Goal: Transaction & Acquisition: Purchase product/service

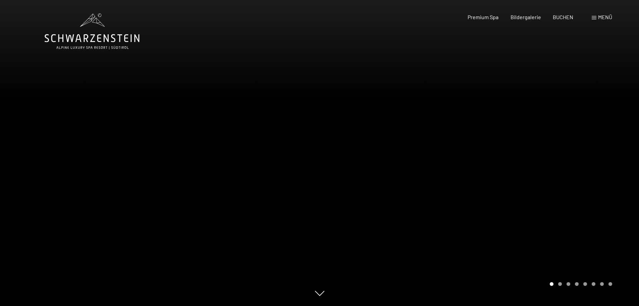
click at [600, 18] on span "Menü" at bounding box center [605, 17] width 14 height 6
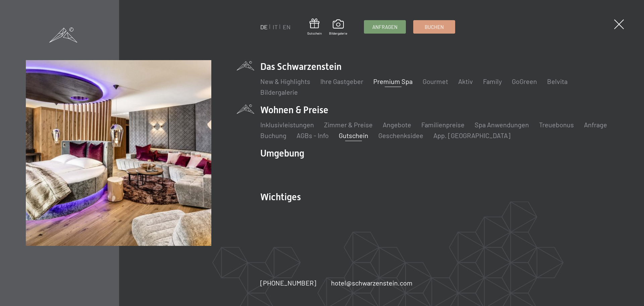
click at [363, 136] on link "Gutschein" at bounding box center [354, 135] width 30 height 8
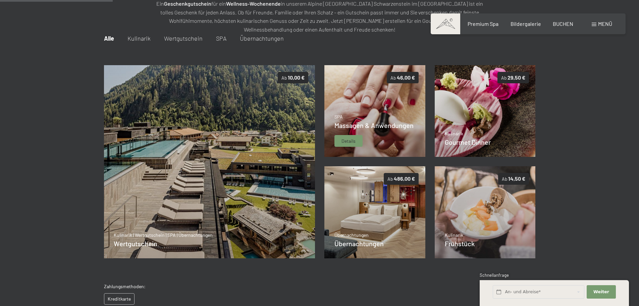
click at [371, 106] on img at bounding box center [374, 111] width 101 height 92
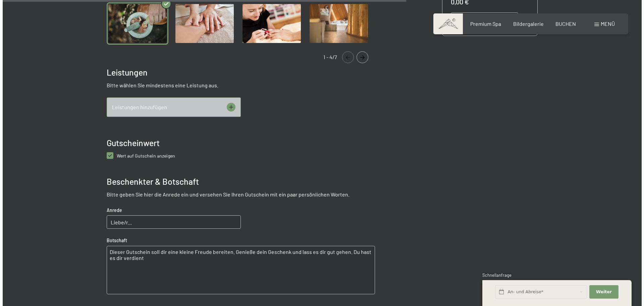
scroll to position [265, 0]
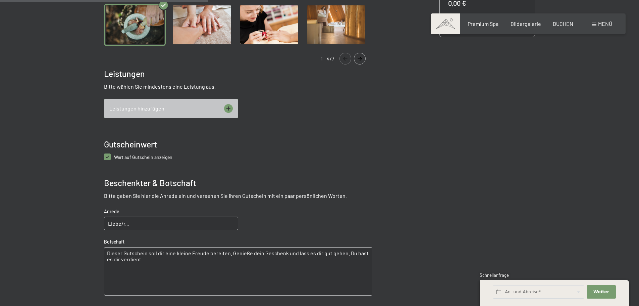
click at [221, 110] on div "Leistungen hinzufügen" at bounding box center [171, 108] width 134 height 19
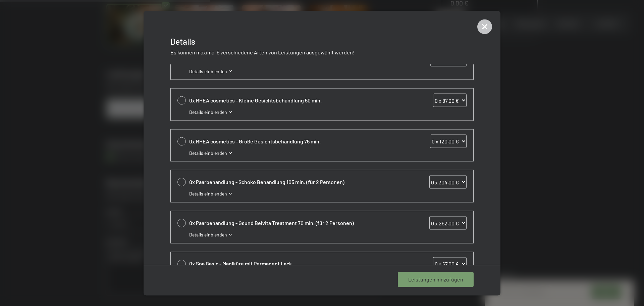
scroll to position [168, 0]
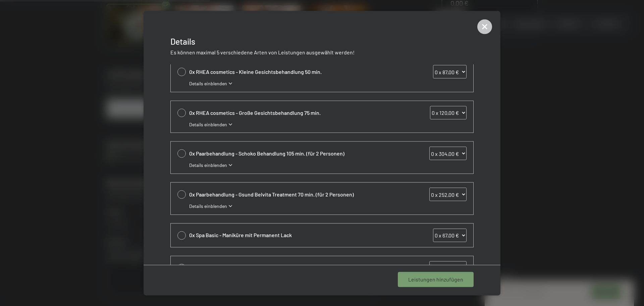
click at [182, 153] on div at bounding box center [181, 153] width 8 height 8
click at [183, 151] on div at bounding box center [181, 153] width 8 height 8
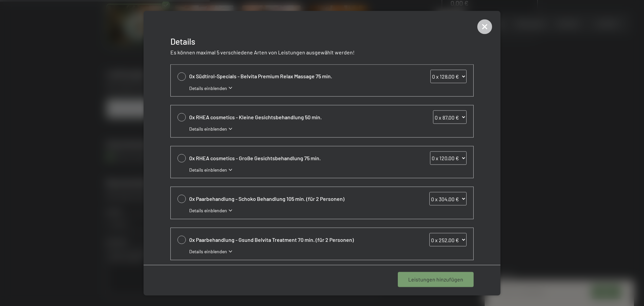
scroll to position [134, 0]
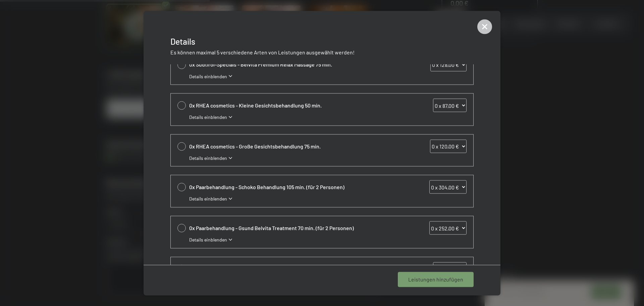
click at [182, 186] on div at bounding box center [181, 187] width 8 height 8
click at [180, 186] on icon at bounding box center [182, 186] width 8 height 3
select select "0"
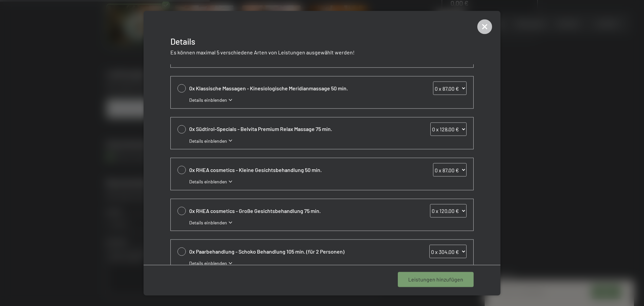
scroll to position [67, 0]
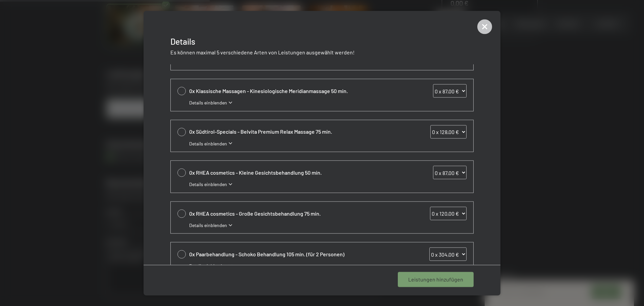
click at [181, 133] on div at bounding box center [181, 131] width 8 height 8
click at [213, 144] on span "Details einblenden" at bounding box center [208, 143] width 38 height 7
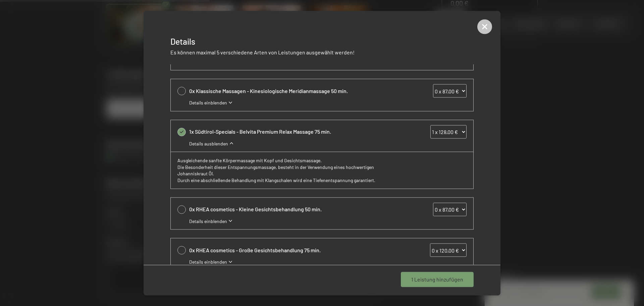
click at [180, 131] on icon at bounding box center [182, 131] width 8 height 3
select select "0"
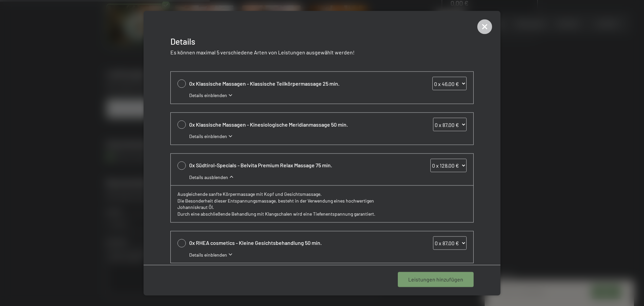
scroll to position [0, 0]
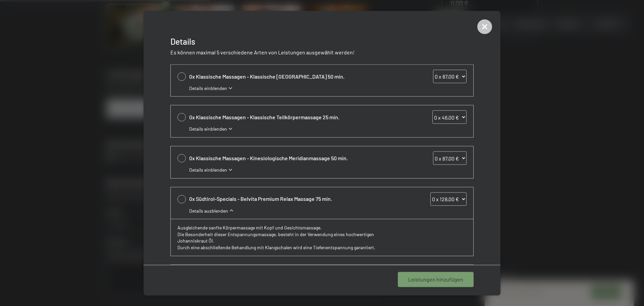
click at [198, 168] on span "Details einblenden" at bounding box center [208, 169] width 38 height 7
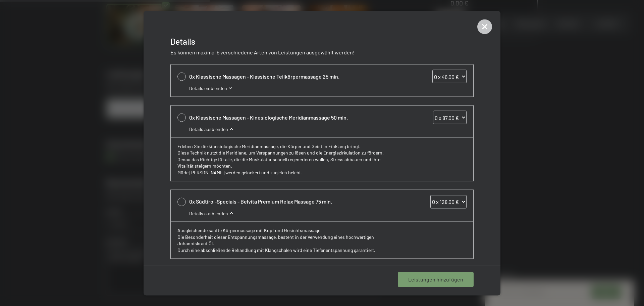
scroll to position [34, 0]
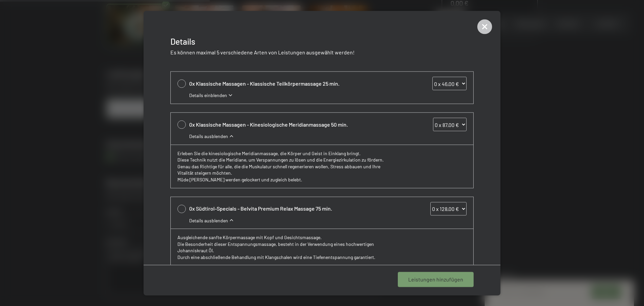
click at [182, 126] on div at bounding box center [181, 124] width 8 height 8
click at [182, 126] on icon at bounding box center [182, 124] width 8 height 3
select select "0"
click at [182, 84] on div at bounding box center [181, 83] width 8 height 8
select select "1"
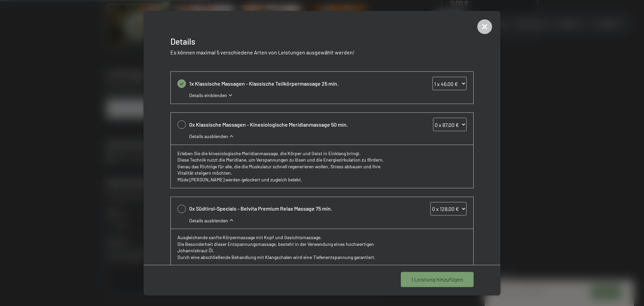
click at [214, 96] on span "Details einblenden" at bounding box center [208, 95] width 38 height 7
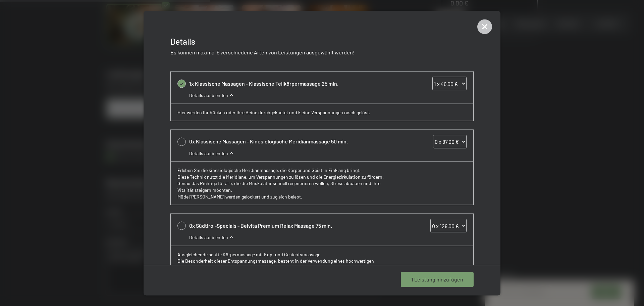
click at [214, 96] on span "Details ausblenden" at bounding box center [208, 95] width 39 height 7
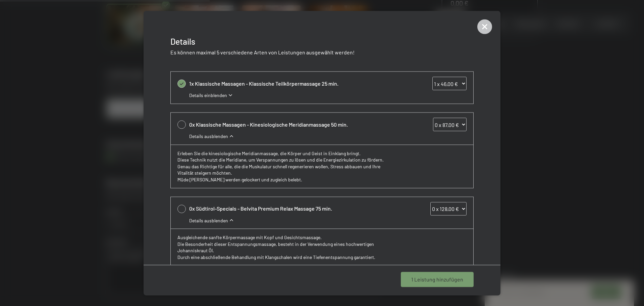
click at [179, 123] on div at bounding box center [181, 124] width 8 height 8
select select "1"
click at [181, 81] on div "1x Klassische Massagen - Klassische Teilkörpermassage 25 min. 0 x 46,00 € 1 x 4…" at bounding box center [322, 88] width 303 height 32
click at [181, 81] on div at bounding box center [181, 83] width 8 height 8
select select "0"
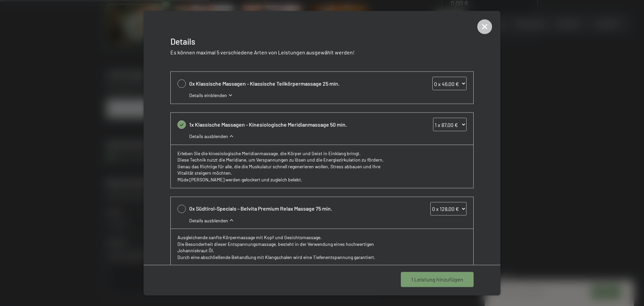
click at [215, 134] on span "Details ausblenden" at bounding box center [208, 136] width 39 height 7
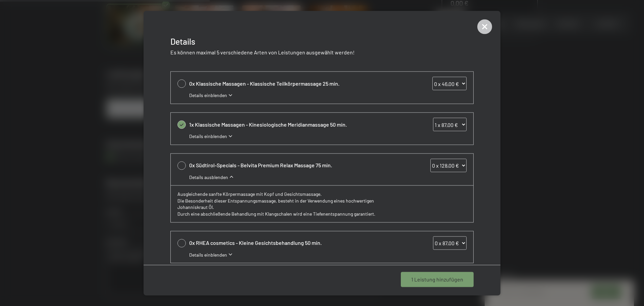
click at [222, 176] on span "Details ausblenden" at bounding box center [208, 176] width 39 height 7
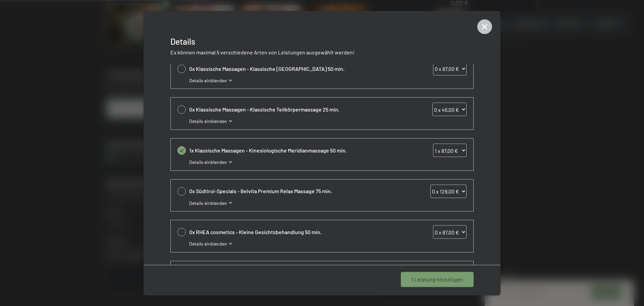
scroll to position [0, 0]
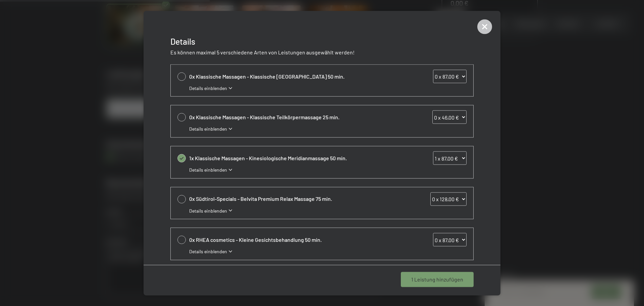
click at [457, 280] on span "1 Leistung hinzufügen" at bounding box center [437, 278] width 52 height 7
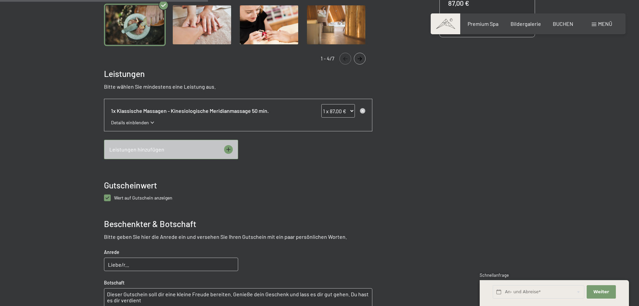
click at [227, 147] on icon at bounding box center [228, 149] width 9 height 9
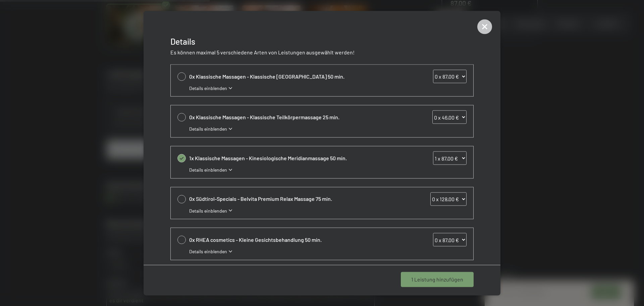
click at [229, 209] on div "Details einblenden" at bounding box center [327, 210] width 277 height 7
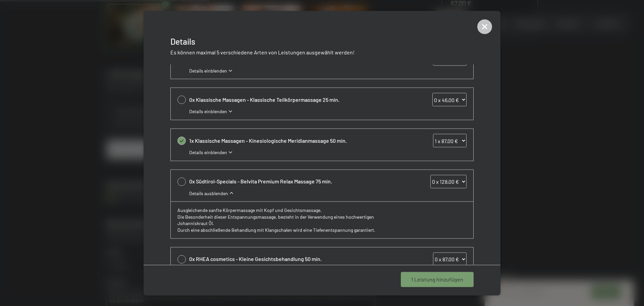
scroll to position [34, 0]
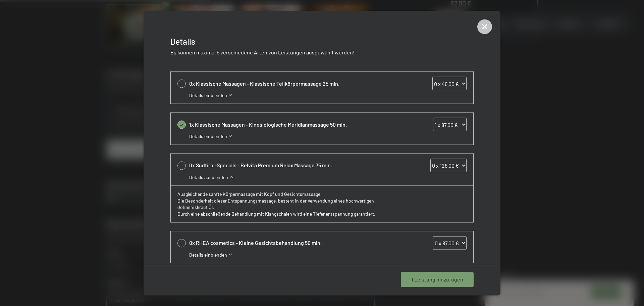
click at [272, 166] on span "0x Südtirol-Specials - Belvita Premium Relax Massage 75 min." at bounding box center [293, 164] width 208 height 7
click at [221, 173] on div "0x Südtirol-Specials - Belvita Premium Relax Massage 75 min. 0 x 128,00 € 1 x 1…" at bounding box center [327, 169] width 277 height 22
click at [218, 177] on span "Details ausblenden" at bounding box center [208, 176] width 39 height 7
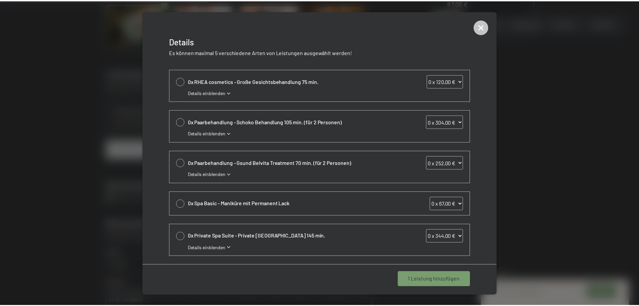
scroll to position [0, 0]
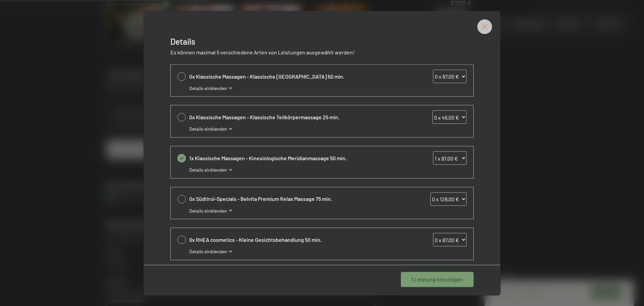
click at [484, 24] on icon at bounding box center [484, 26] width 15 height 15
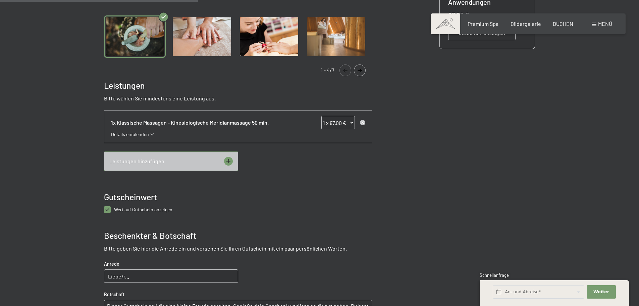
scroll to position [265, 0]
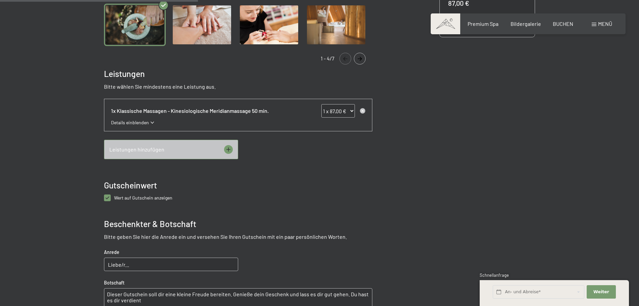
click at [107, 198] on anzeigen "checkbox" at bounding box center [107, 197] width 7 height 7
checkbox anzeigen "false"
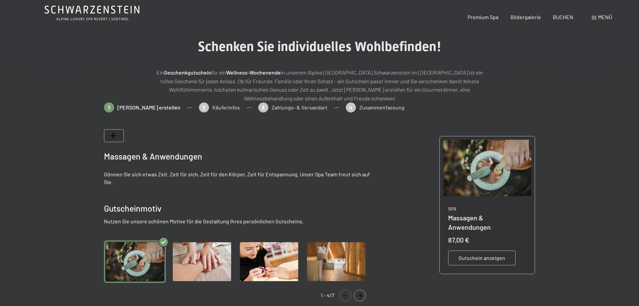
scroll to position [67, 0]
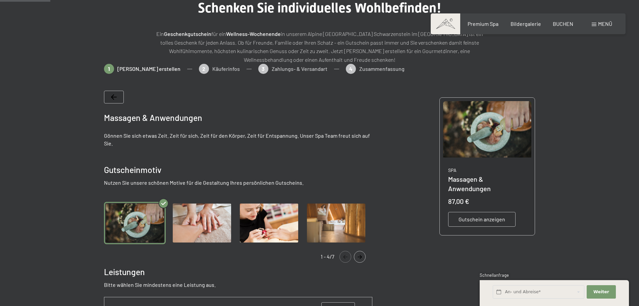
click at [214, 231] on img "Gallery" at bounding box center [202, 223] width 62 height 43
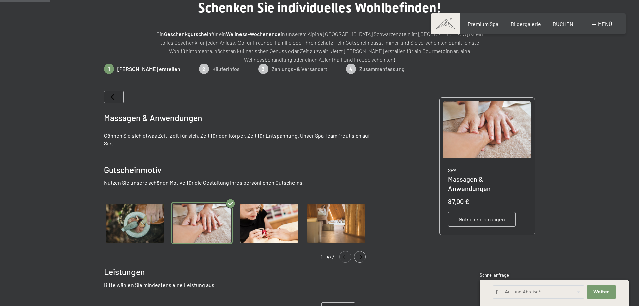
click at [276, 229] on img "Gallery" at bounding box center [269, 223] width 62 height 43
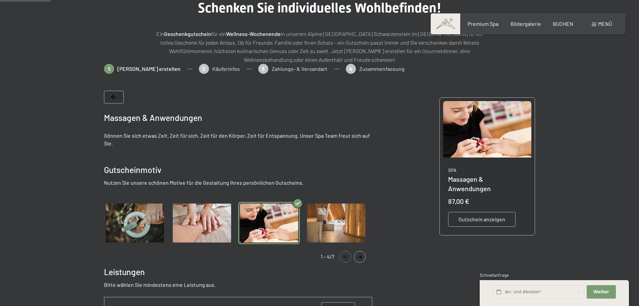
click at [342, 228] on img "Gallery" at bounding box center [336, 223] width 62 height 43
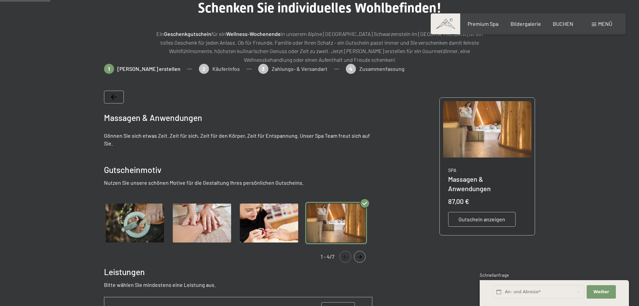
click at [145, 233] on img "Gallery" at bounding box center [135, 223] width 62 height 43
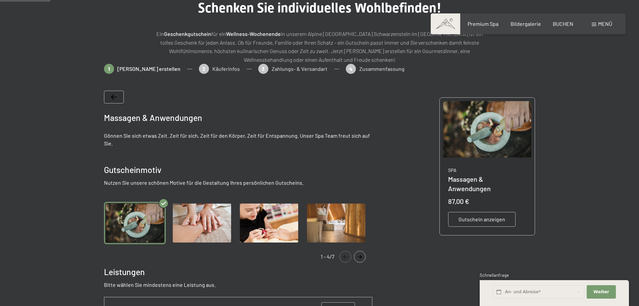
click at [220, 226] on img "Gallery" at bounding box center [202, 223] width 62 height 43
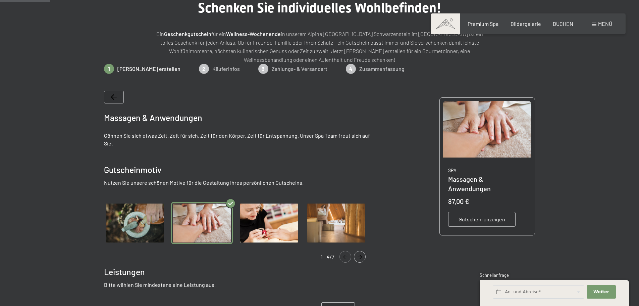
click at [477, 215] on span "Gutschein anzeigen" at bounding box center [482, 218] width 47 height 7
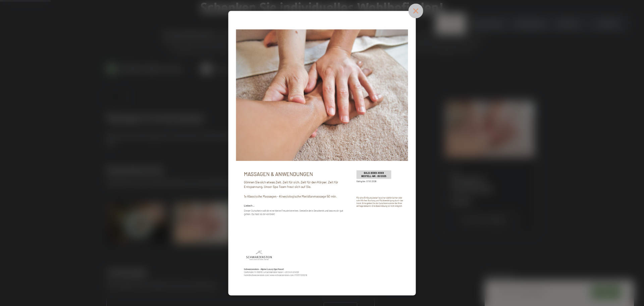
click at [417, 11] on icon at bounding box center [415, 10] width 7 height 7
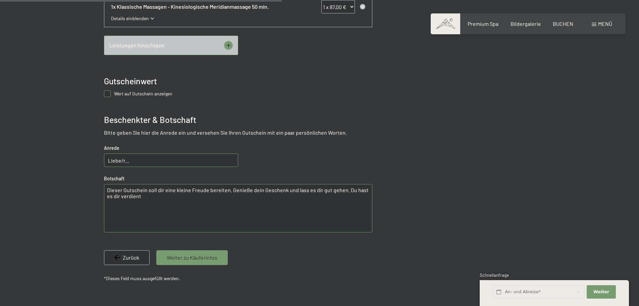
scroll to position [402, 0]
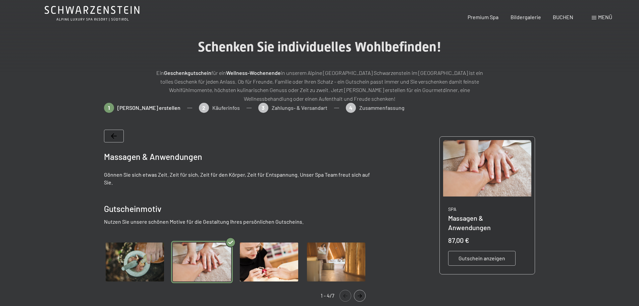
scroll to position [67, 0]
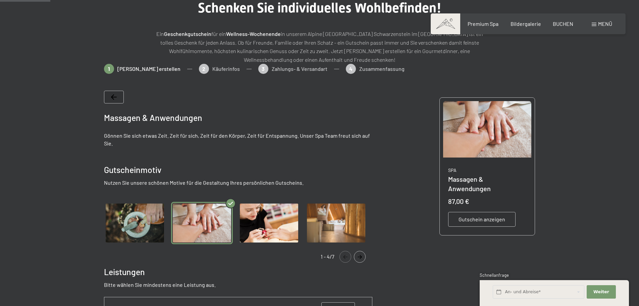
click at [128, 226] on img "Gallery" at bounding box center [135, 223] width 62 height 43
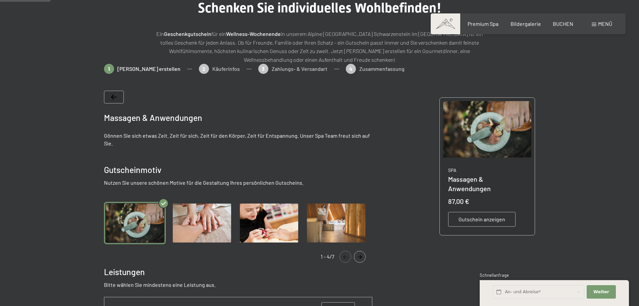
click at [195, 218] on img "Gallery" at bounding box center [202, 223] width 62 height 43
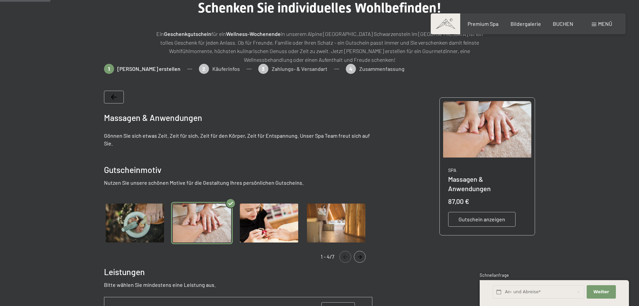
click at [363, 258] on icon "Navigate to next slide" at bounding box center [359, 257] width 11 height 4
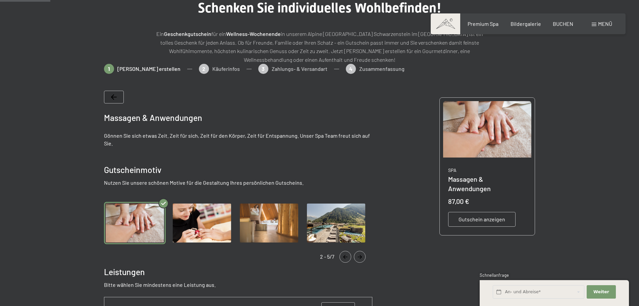
click at [364, 258] on icon "Navigate to next slide" at bounding box center [359, 257] width 11 height 4
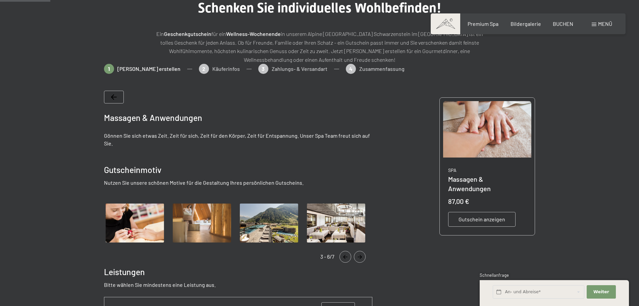
click at [364, 258] on icon "Navigate to next slide" at bounding box center [359, 257] width 11 height 4
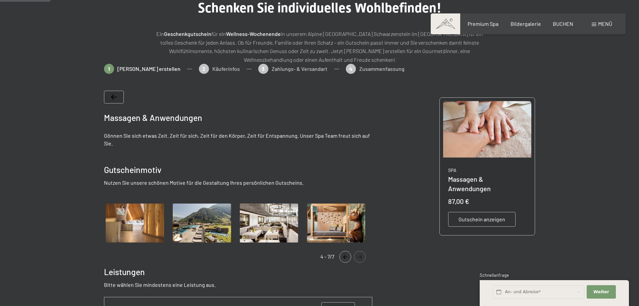
click at [364, 258] on icon "Navigate to next slide" at bounding box center [359, 257] width 11 height 4
click at [345, 259] on button "Navigate to previous slide" at bounding box center [345, 257] width 12 height 12
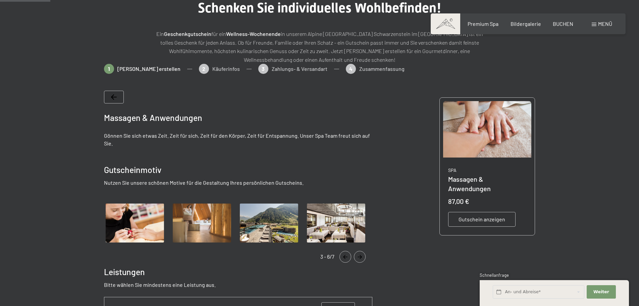
click at [345, 259] on button "Navigate to previous slide" at bounding box center [345, 257] width 12 height 12
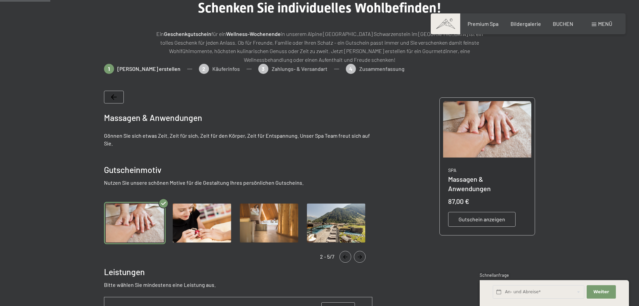
click at [345, 259] on button "Navigate to previous slide" at bounding box center [345, 257] width 12 height 12
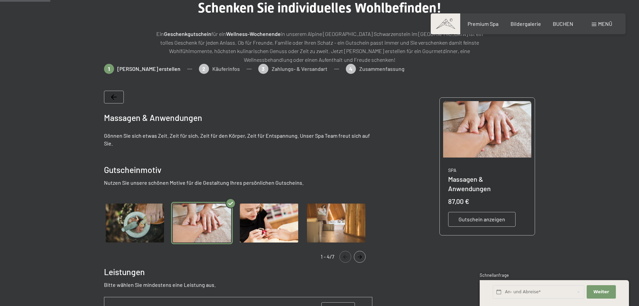
click at [345, 259] on button "Navigate to previous slide" at bounding box center [345, 257] width 12 height 12
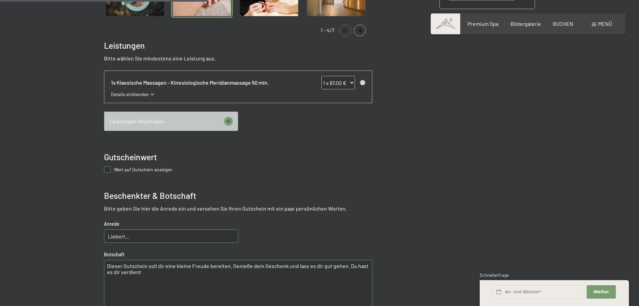
scroll to position [302, 0]
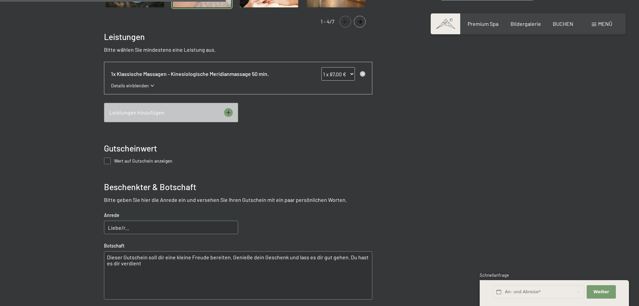
click at [192, 225] on input "Liebe/r..." at bounding box center [171, 226] width 134 height 13
type input "Liebe MAMA!"
click at [270, 271] on textarea "Dieser Gutschein soll dir eine kleine Freude bereiten. Genieße dein Geschenk un…" at bounding box center [238, 275] width 268 height 48
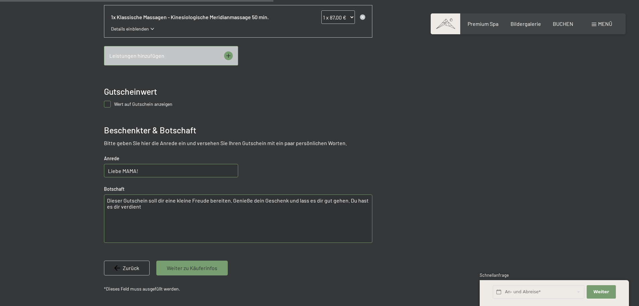
scroll to position [369, 0]
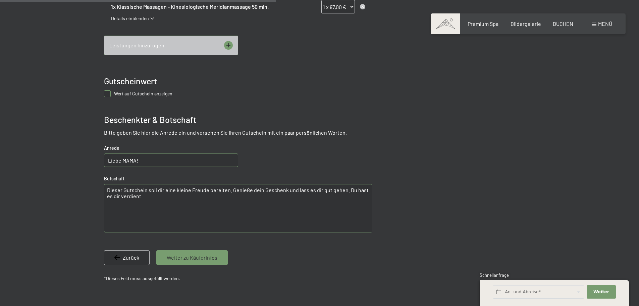
drag, startPoint x: 229, startPoint y: 191, endPoint x: 296, endPoint y: 193, distance: 67.4
click at [296, 193] on textarea "Dieser Gutschein soll dir eine kleine Freude bereiten. Genieße dein Geschenk un…" at bounding box center [238, 208] width 268 height 48
click at [281, 189] on textarea "Dieser Gutschein soll dir eine kleine Freude bereiten. Lass es dir gut gehen. D…" at bounding box center [238, 208] width 268 height 48
click at [339, 191] on textarea "Dieser Gutschein soll dir eine kleine Freude bereiten. Lass es dir gut gehen, d…" at bounding box center [238, 208] width 268 height 48
click at [106, 190] on textarea "Dieser Gutschein soll dir eine kleine Freude bereiten. Lass es dir gut gehen, d…" at bounding box center [238, 208] width 268 height 48
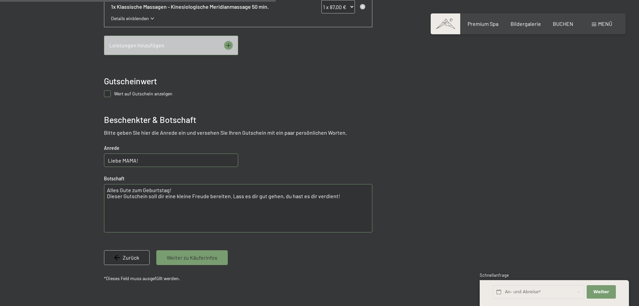
click at [240, 201] on textarea "Alles Gute zum Geburtstag! Dieser Gutschein soll dir eine kleine Freude bereite…" at bounding box center [238, 208] width 268 height 48
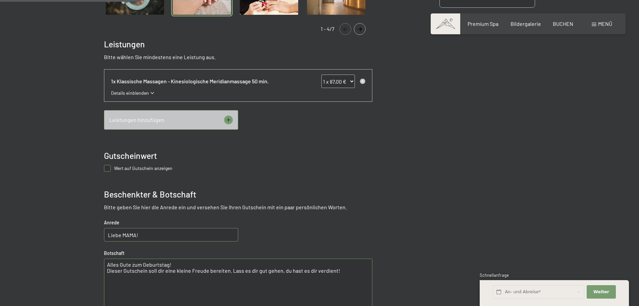
scroll to position [168, 0]
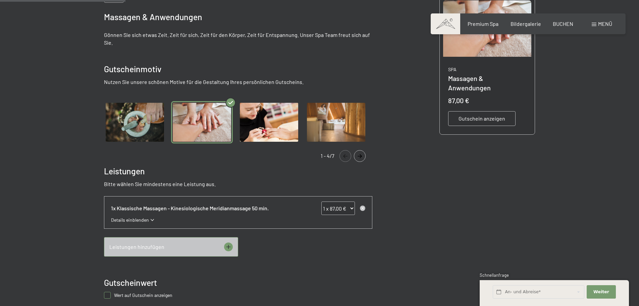
click at [492, 111] on div "Gutschein anzeigen" at bounding box center [481, 118] width 67 height 15
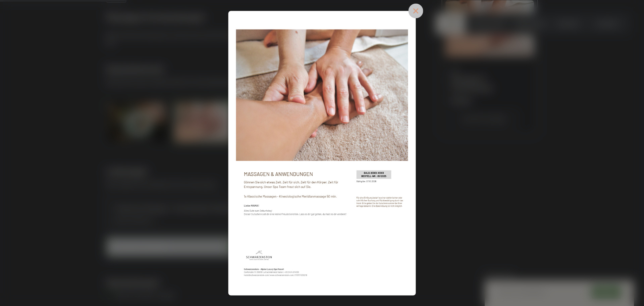
click at [419, 7] on icon at bounding box center [415, 10] width 15 height 15
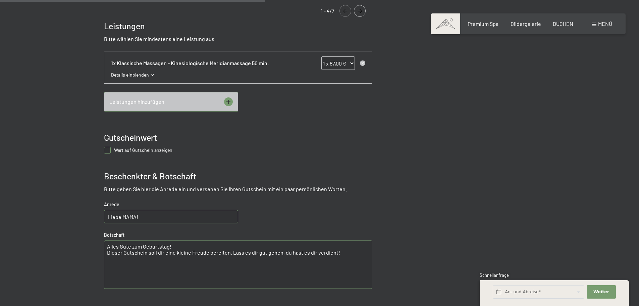
scroll to position [369, 0]
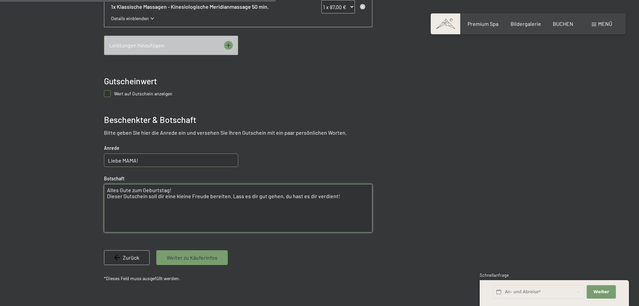
drag, startPoint x: 144, startPoint y: 190, endPoint x: 123, endPoint y: 194, distance: 21.2
click at [123, 194] on textarea "Alles Gute zum Geburtstag! Dieser Gutschein soll dir eine kleine Freude bereite…" at bounding box center [238, 208] width 268 height 48
click at [142, 191] on textarea "Alles Gute zum Geburtstag! Dieser Gutschein soll dir eine kleine Freude bereite…" at bounding box center [238, 208] width 268 height 48
drag, startPoint x: 142, startPoint y: 191, endPoint x: 109, endPoint y: 191, distance: 32.9
click at [109, 191] on textarea "Alles Gute zum Geburtstag! Dieser Gutschein soll dir eine kleine Freude bereite…" at bounding box center [238, 208] width 268 height 48
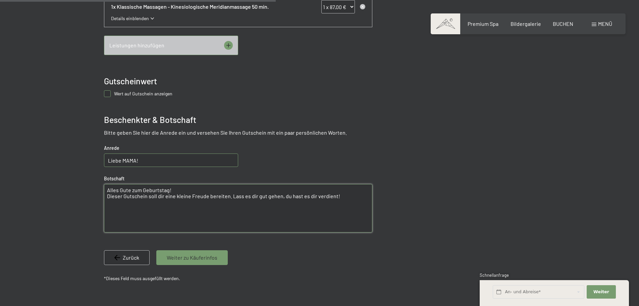
click at [110, 190] on textarea "Alles Gute zum Geburtstag! Dieser Gutschein soll dir eine kleine Freude bereite…" at bounding box center [238, 208] width 268 height 48
drag, startPoint x: 141, startPoint y: 189, endPoint x: 116, endPoint y: 191, distance: 24.2
click at [116, 191] on textarea "Alles Gute zum Geburtstag! Dieser Gutschein soll dir eine kleine Freude bereite…" at bounding box center [238, 208] width 268 height 48
click at [140, 203] on textarea "Zu deinem Geburtstag wünschen wir dir nur das Allerbeste! Dieser Gutschein soll…" at bounding box center [238, 208] width 268 height 48
click at [201, 203] on textarea "Zu deinem Geburtstag wünschen wir dir nur das Allerbeste! Dieser Gutschein soll…" at bounding box center [238, 208] width 268 height 48
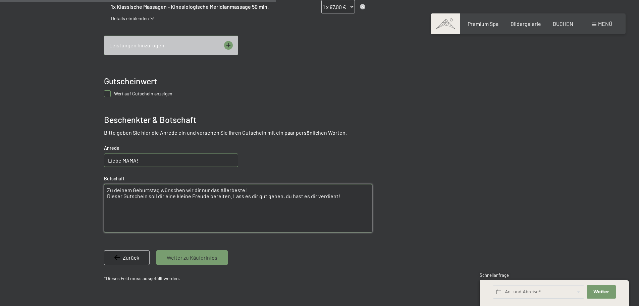
click at [216, 208] on textarea "Zu deinem Geburtstag wünschen wir dir nur das Allerbeste! Dieser Gutschein soll…" at bounding box center [238, 208] width 268 height 48
click at [232, 206] on textarea "Zu deinem Geburtstag wünschen wir dir nur das Allerbeste! Dieser Gutschein soll…" at bounding box center [238, 208] width 268 height 48
click at [247, 191] on textarea "Zu deinem Geburtstag wünschen wir dir nur das Allerbeste! Dieser Gutschein soll…" at bounding box center [238, 208] width 268 height 48
click at [293, 204] on textarea "Zu deinem Geburtstag wünschen wir dir nur das Allerbeste! Dieser Gutschein soll…" at bounding box center [238, 208] width 268 height 48
click at [349, 193] on textarea "Zu deinem Geburtstag wünschen wir dir nur das Allerbeste! Dieser Gutschein soll…" at bounding box center [238, 208] width 268 height 48
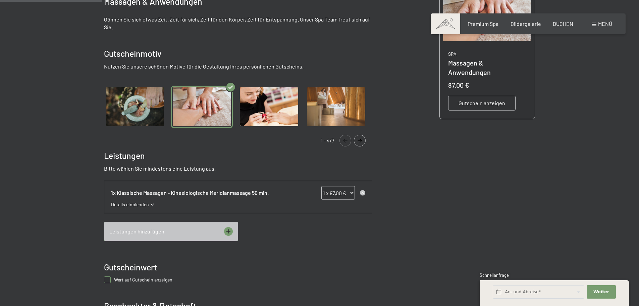
scroll to position [201, 0]
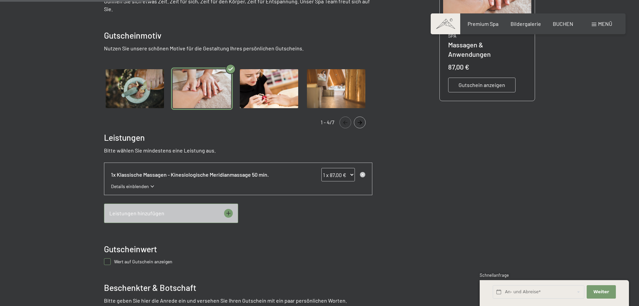
click at [268, 216] on div "0x Klassische Massagen - Klassische [GEOGRAPHIC_DATA] 50 min. 0 x 87,00 € 1 x 8…" at bounding box center [238, 192] width 268 height 60
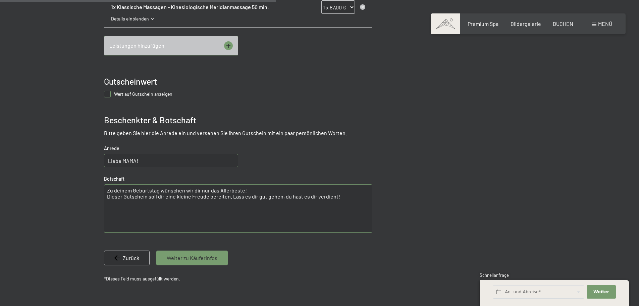
scroll to position [369, 0]
click at [265, 211] on textarea "Zu deinem Geburtstag wünschen wir dir nur das Allerbeste! Dieser Gutschein soll…" at bounding box center [238, 208] width 268 height 48
click at [185, 214] on textarea "Zu deinem Geburtstag wünschen wir dir nur das Allerbeste! Dieser Gutschein soll…" at bounding box center [238, 208] width 268 height 48
click at [229, 194] on textarea "Zu deinem Geburtstag wünschen wir dir nur das Allerbeste! Dieser Gutschein soll…" at bounding box center [238, 208] width 268 height 48
drag, startPoint x: 228, startPoint y: 196, endPoint x: 156, endPoint y: 199, distance: 71.5
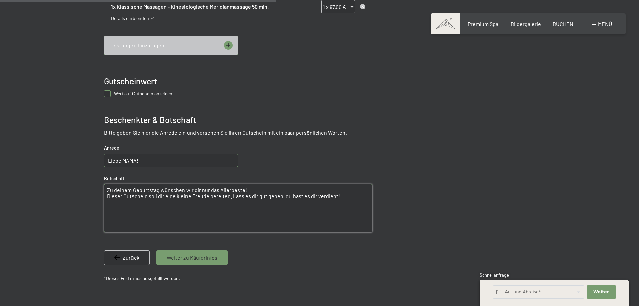
click at [157, 199] on textarea "Zu deinem Geburtstag wünschen wir dir nur das Allerbeste! Dieser Gutschein soll…" at bounding box center [238, 208] width 268 height 48
drag, startPoint x: 127, startPoint y: 199, endPoint x: 102, endPoint y: 197, distance: 24.9
click at [102, 197] on bn-voucher-app at bounding box center [320, 37] width 458 height 550
click at [146, 202] on textarea "Zu deinem Geburtstag wünschen wir dir nur das Allerbeste! Dieser Gutschein soll…" at bounding box center [238, 208] width 268 height 48
drag, startPoint x: 230, startPoint y: 195, endPoint x: 106, endPoint y: 198, distance: 123.8
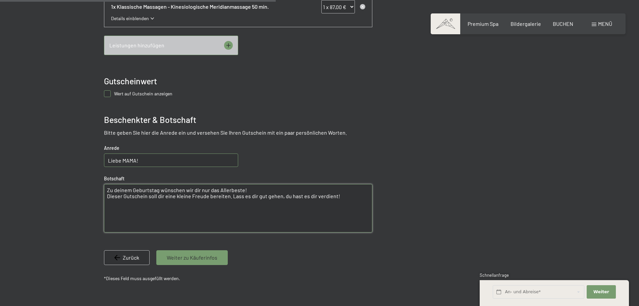
click at [106, 198] on textarea "Zu deinem Geburtstag wünschen wir dir nur das Allerbeste! Dieser Gutschein soll…" at bounding box center [238, 208] width 268 height 48
click at [201, 205] on textarea "Zu deinem Geburtstag wünschen wir dir nur das Allerbeste! Lass es dir gut gehen…" at bounding box center [238, 208] width 268 height 48
click at [225, 195] on textarea "Zu deinem Geburtstag wünschen wir dir nur das Allerbeste! Lass es dir gut gehen…" at bounding box center [238, 208] width 268 height 48
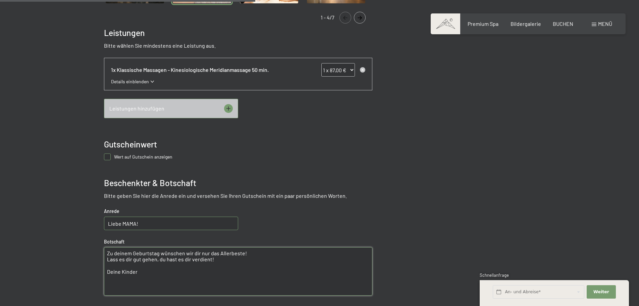
scroll to position [302, 0]
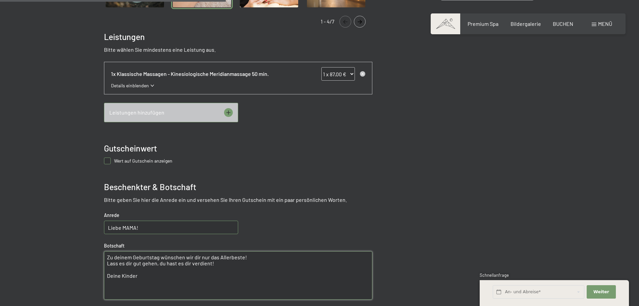
type textarea "Zu deinem Geburtstag wünschen wir dir nur das Allerbeste! Lass es dir gut gehen…"
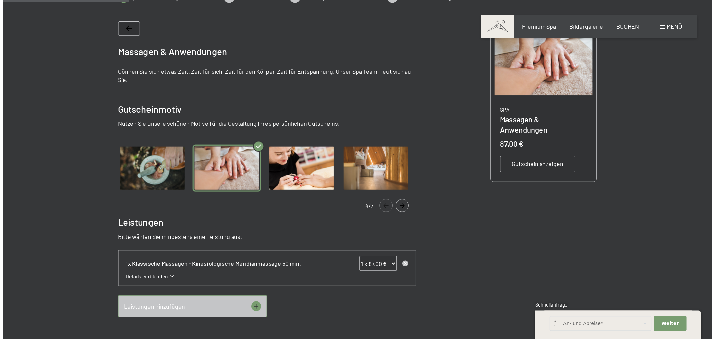
scroll to position [134, 0]
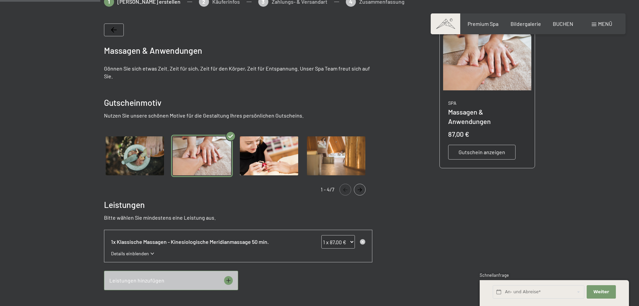
click at [495, 148] on span "Gutschein anzeigen" at bounding box center [482, 151] width 47 height 7
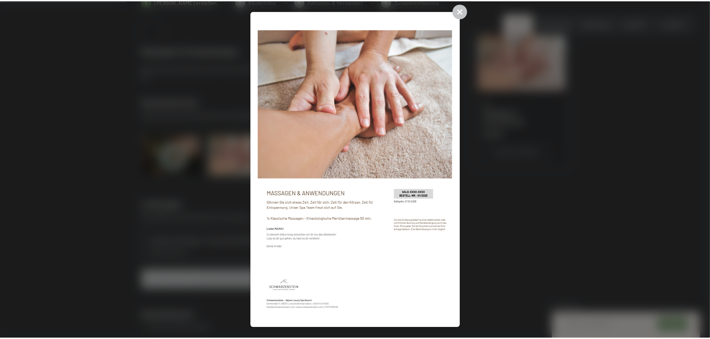
scroll to position [0, 0]
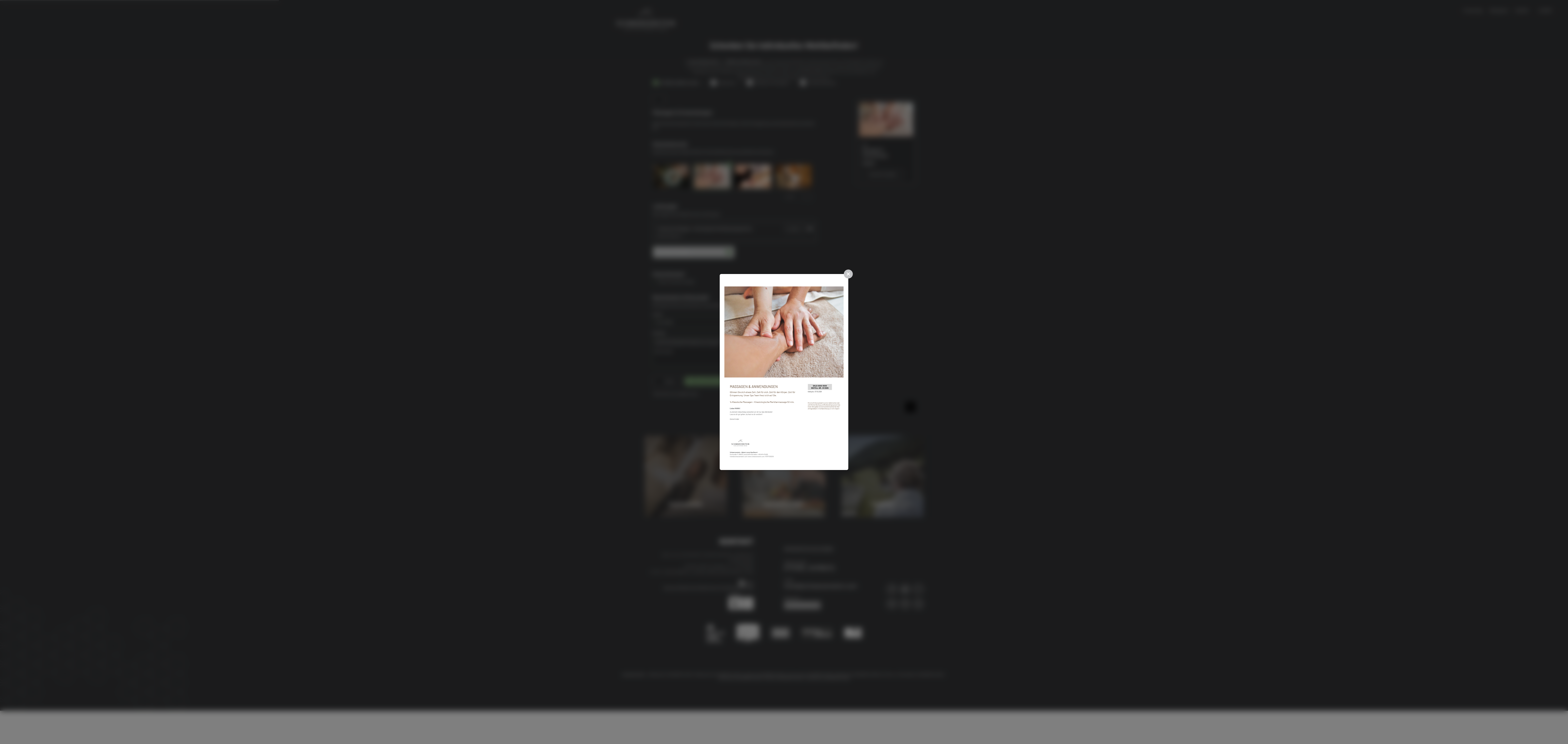
click at [389, 186] on img at bounding box center [784, 372] width 119 height 187
click at [389, 186] on div at bounding box center [784, 372] width 1568 height 744
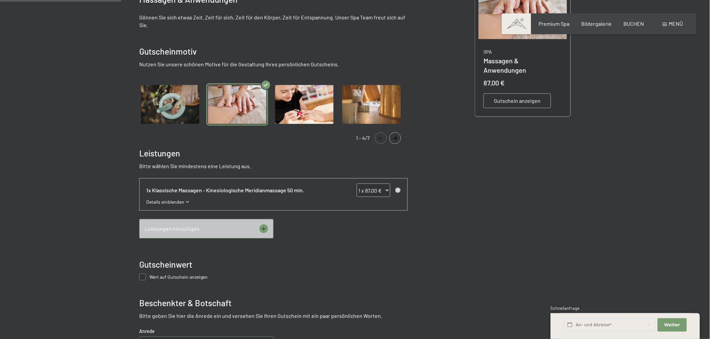
scroll to position [186, 0]
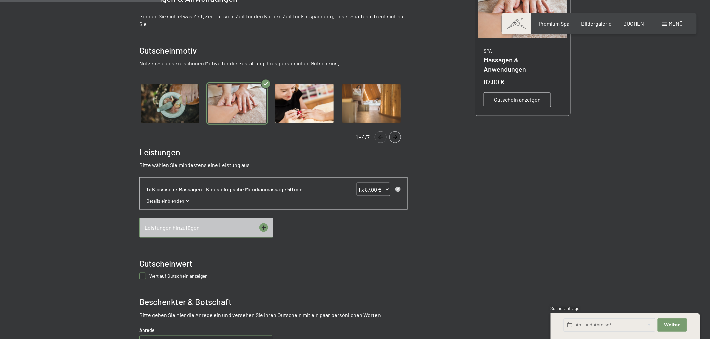
click at [510, 96] on span "Gutschein anzeigen" at bounding box center [517, 99] width 47 height 7
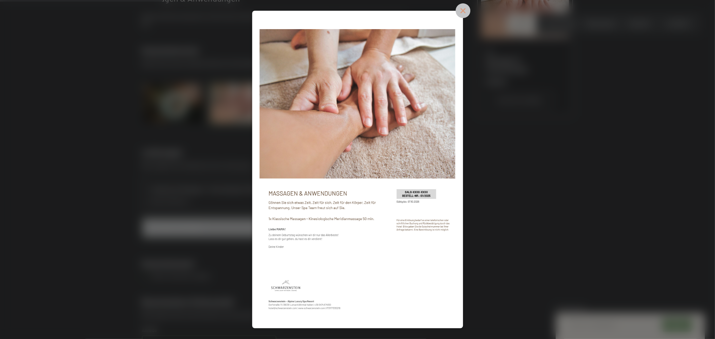
click at [462, 8] on icon at bounding box center [463, 10] width 15 height 15
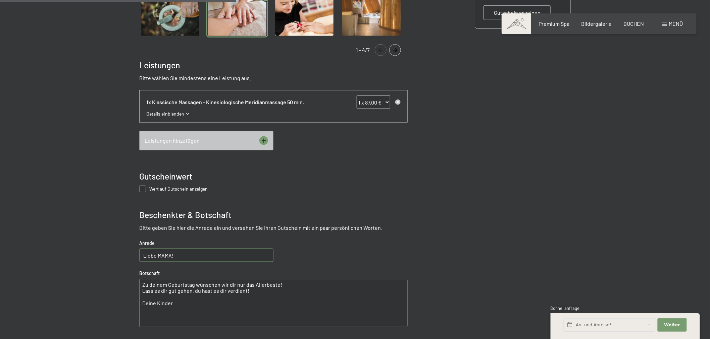
scroll to position [298, 0]
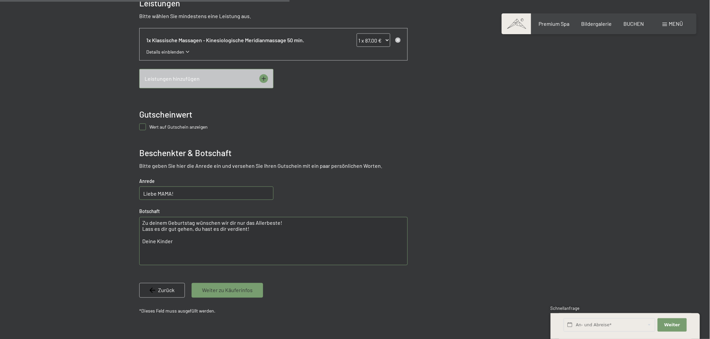
click at [254, 289] on div "Weiter zu Käuferinfos" at bounding box center [227, 290] width 71 height 15
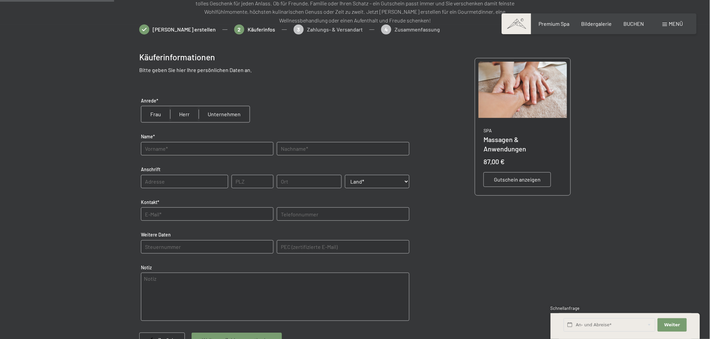
scroll to position [97, 0]
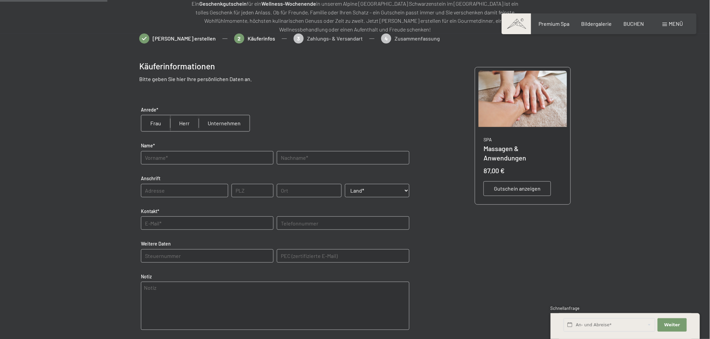
click at [158, 122] on input "radio" at bounding box center [155, 123] width 29 height 16
radio input "true"
click at [166, 162] on input "text" at bounding box center [207, 157] width 132 height 13
type input "[PERSON_NAME]"
type input "Oberlohr"
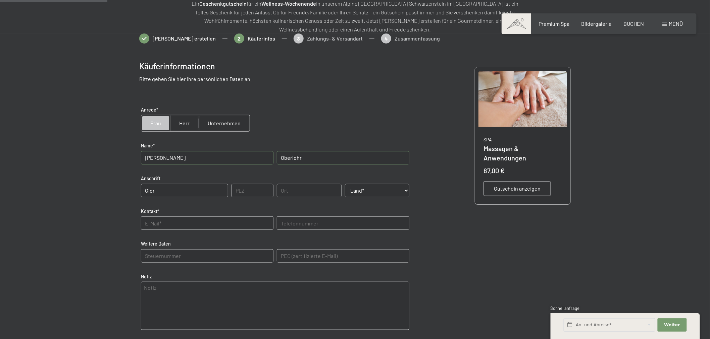
type input "Glor, 1"
type input "9981"
type input "Kals am Großglockner"
type input "[EMAIL_ADDRESS][DOMAIN_NAME]"
click at [365, 186] on select "Land* [GEOGRAPHIC_DATA] [GEOGRAPHIC_DATA] [GEOGRAPHIC_DATA] [GEOGRAPHIC_DATA] […" at bounding box center [377, 190] width 65 height 13
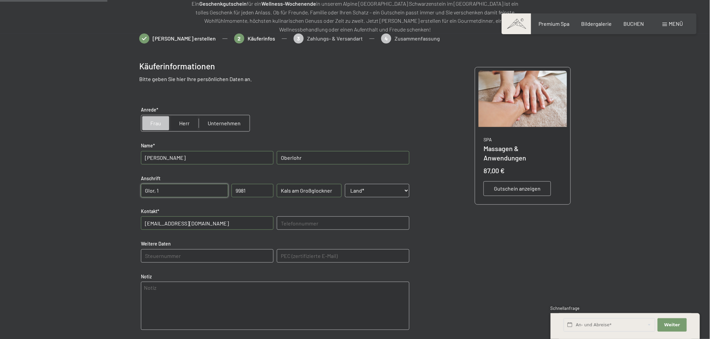
select select "AUT"
click at [345, 184] on select "Land* [GEOGRAPHIC_DATA] [GEOGRAPHIC_DATA] [GEOGRAPHIC_DATA] [GEOGRAPHIC_DATA] […" at bounding box center [377, 190] width 65 height 13
click at [306, 221] on input "text" at bounding box center [343, 223] width 132 height 13
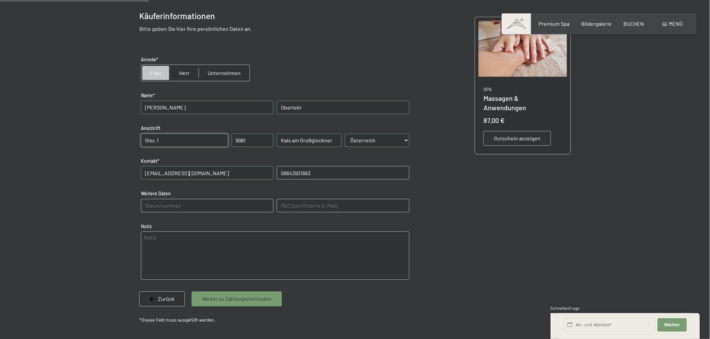
scroll to position [135, 0]
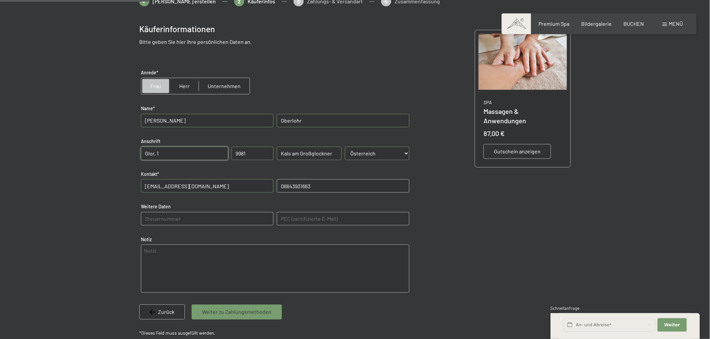
type input "06643931663"
click at [260, 305] on span "Weiter zu Zahlungsmethoden" at bounding box center [236, 312] width 69 height 7
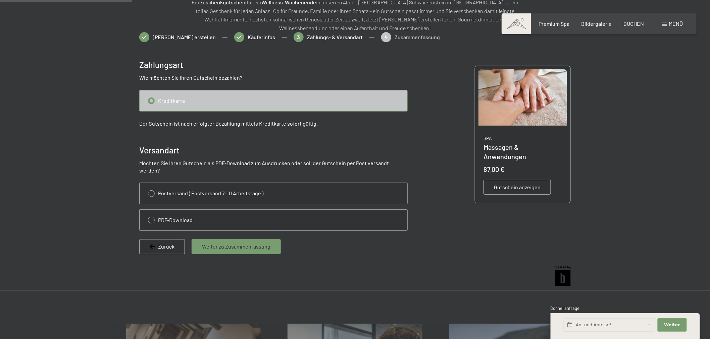
scroll to position [97, 0]
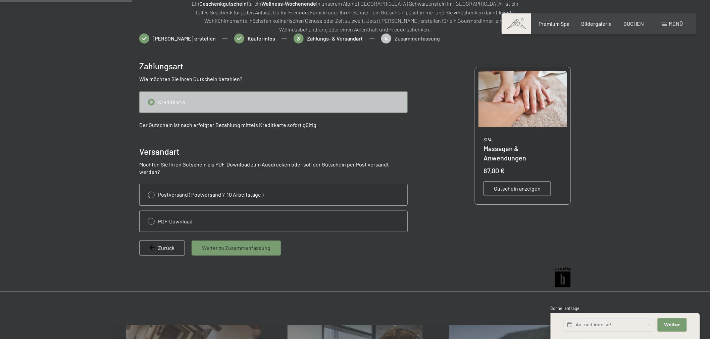
click at [150, 214] on input "radio" at bounding box center [274, 221] width 268 height 21
radio input "true"
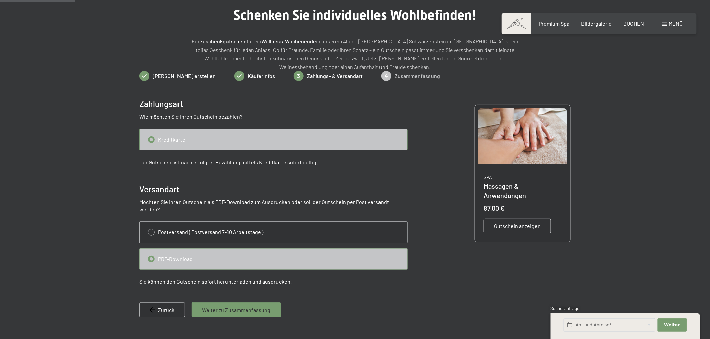
scroll to position [22, 0]
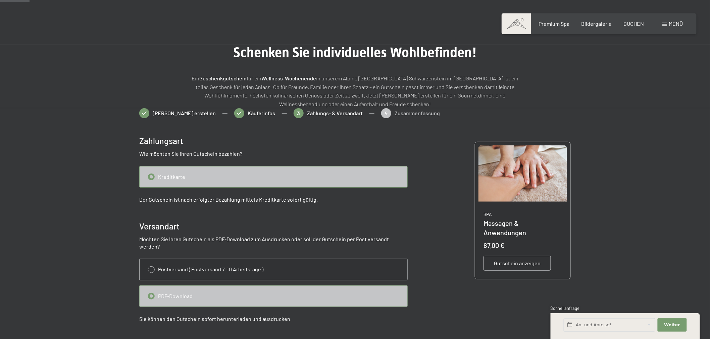
click at [150, 174] on input "radio" at bounding box center [274, 177] width 268 height 21
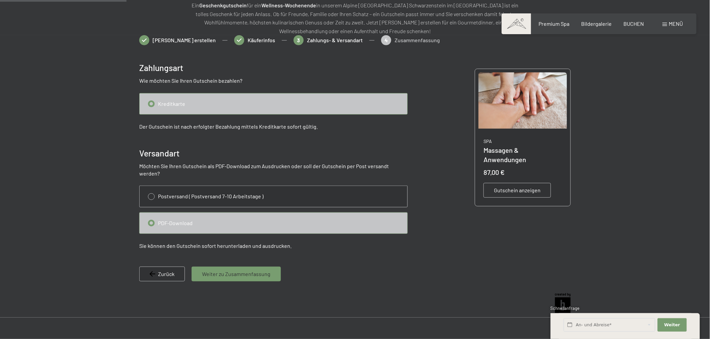
scroll to position [97, 0]
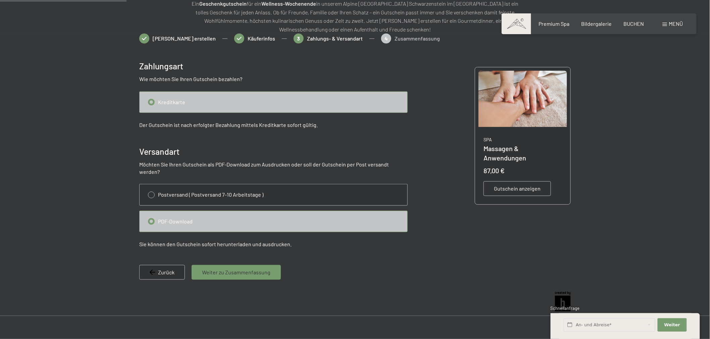
click at [246, 269] on span "Weiter zu Zusammenfassung" at bounding box center [236, 272] width 68 height 7
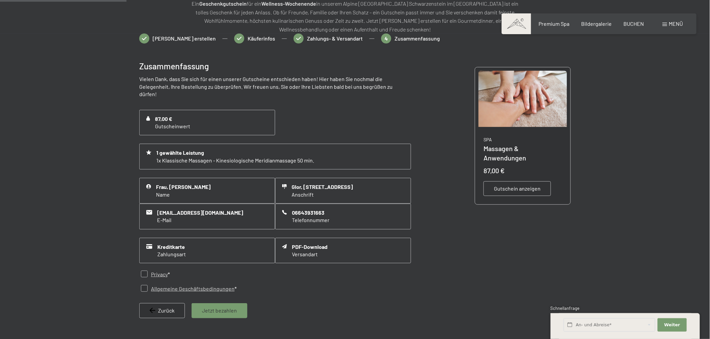
click at [146, 271] on input "checkbox" at bounding box center [144, 274] width 7 height 7
checkbox input "true"
click at [143, 285] on input "checkbox" at bounding box center [144, 288] width 7 height 7
checkbox input "true"
click at [225, 305] on span "Jetzt bezahlen" at bounding box center [219, 310] width 35 height 7
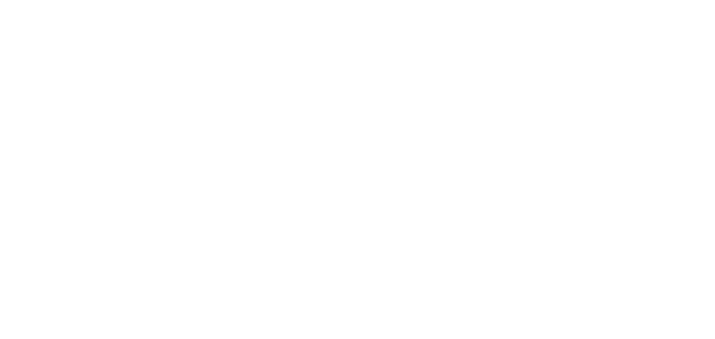
scroll to position [0, 0]
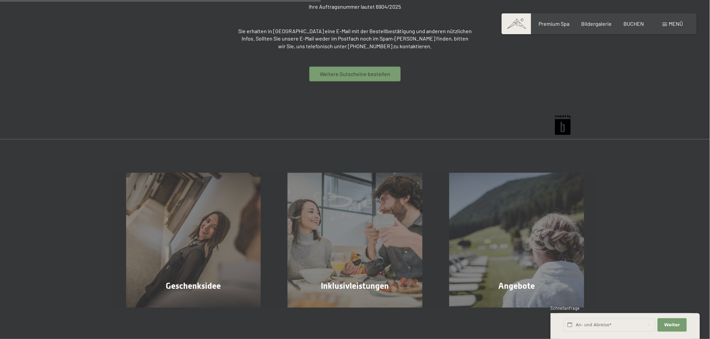
scroll to position [223, 0]
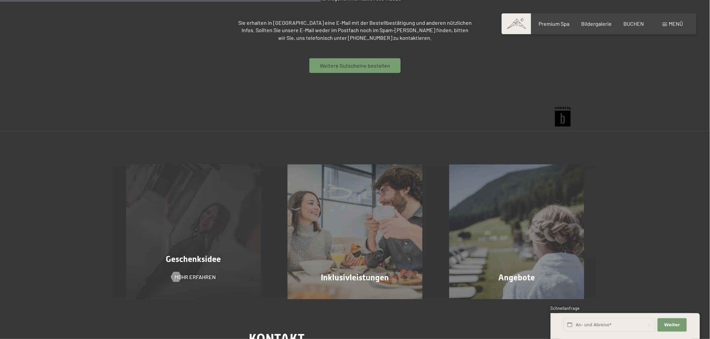
click at [189, 243] on div "Geschenksidee Mehr erfahren" at bounding box center [194, 232] width 162 height 135
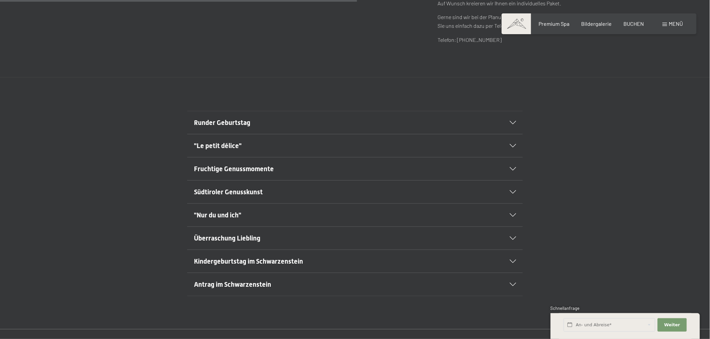
scroll to position [410, 0]
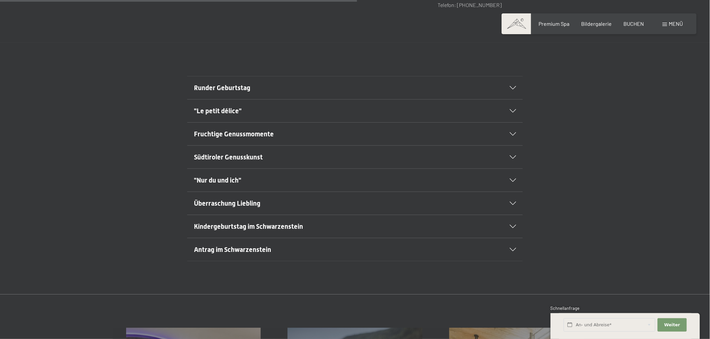
click at [240, 252] on span "Antrag im Schwarzenstein" at bounding box center [232, 250] width 77 height 8
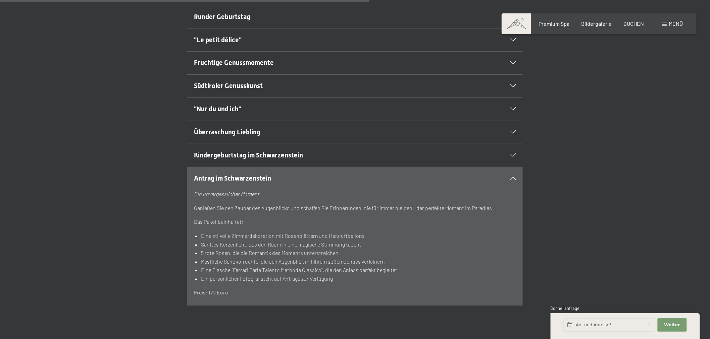
scroll to position [484, 0]
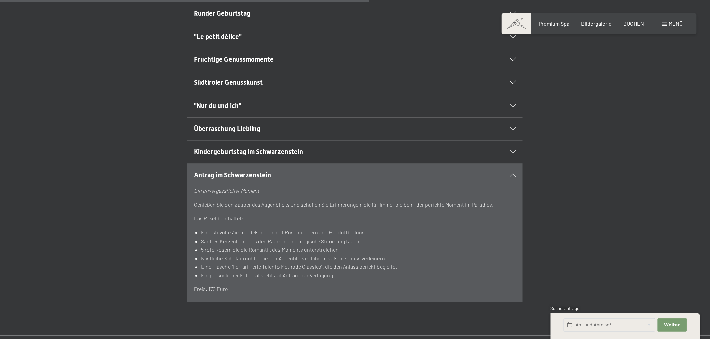
click at [260, 148] on h2 "Kindergeburtstag im Schwarzenstein" at bounding box center [339, 152] width 290 height 9
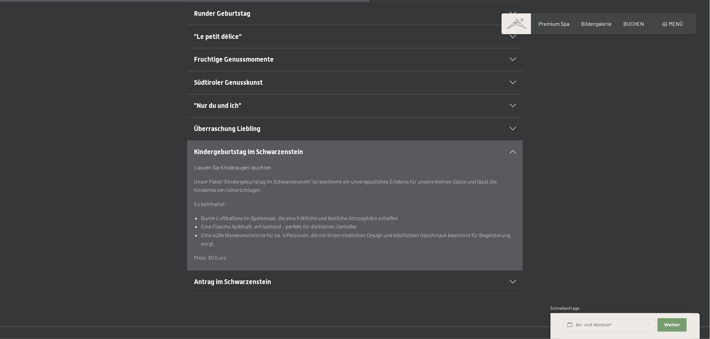
click at [245, 133] on h2 "Überraschung Liebling" at bounding box center [339, 128] width 290 height 9
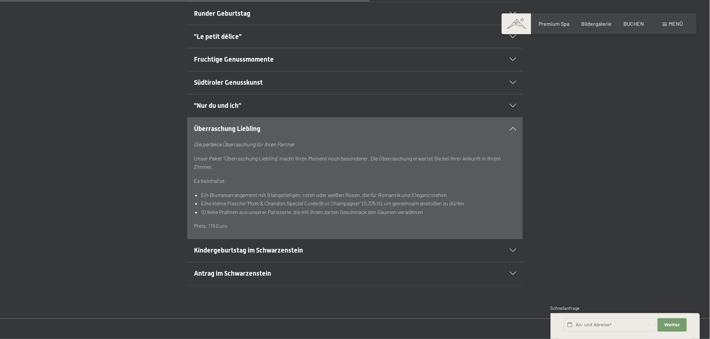
click at [243, 102] on h2 ""Nur du und ich"" at bounding box center [339, 105] width 290 height 9
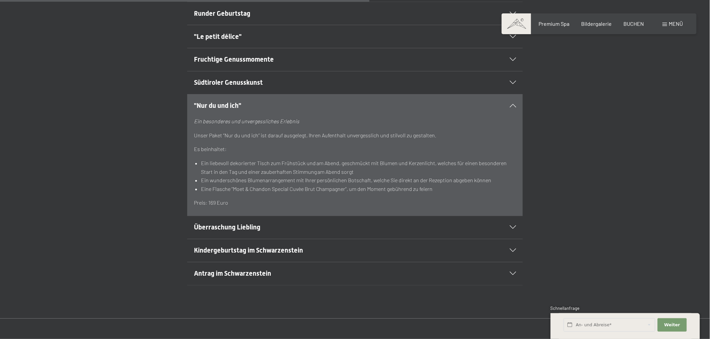
click at [257, 81] on span "Südtiroler Genusskunst" at bounding box center [228, 83] width 69 height 8
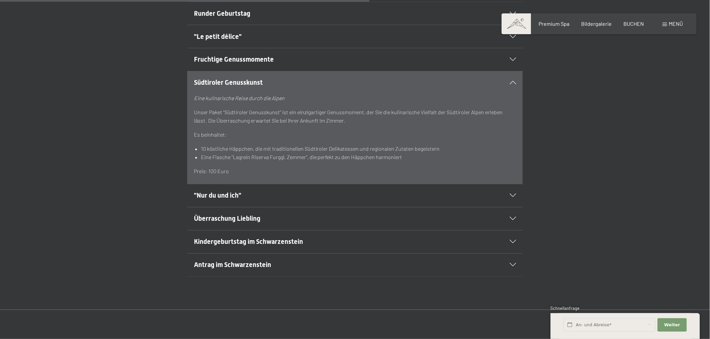
click at [252, 37] on h2 ""Le petit délice"" at bounding box center [339, 36] width 290 height 9
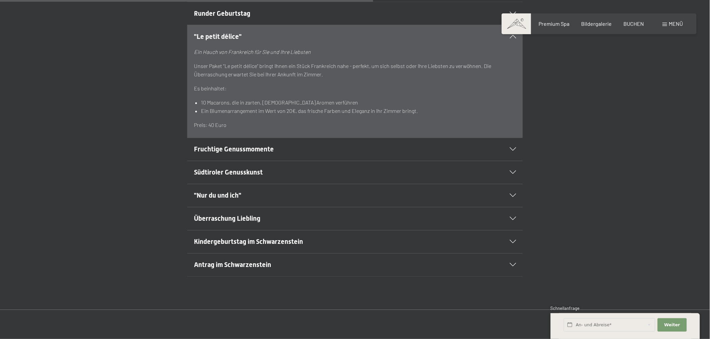
scroll to position [447, 0]
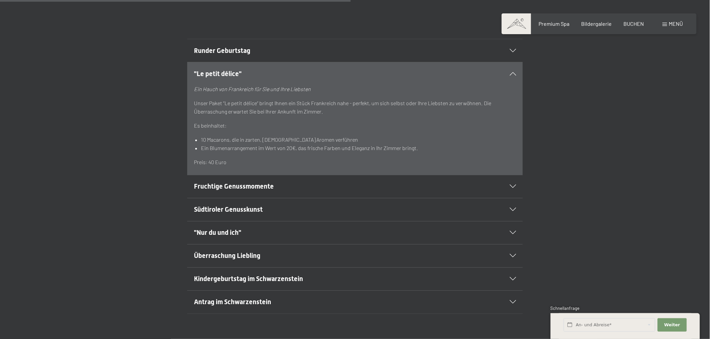
click at [221, 52] on span "Runder Geburtstag" at bounding box center [222, 51] width 56 height 8
